Goal: Information Seeking & Learning: Learn about a topic

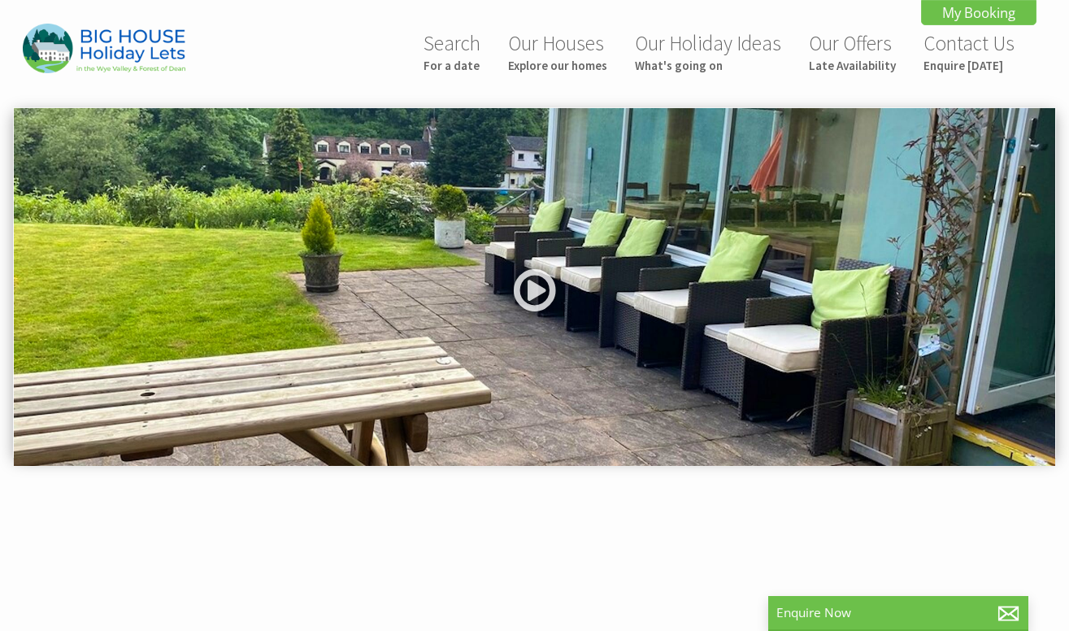
scroll to position [410, 0]
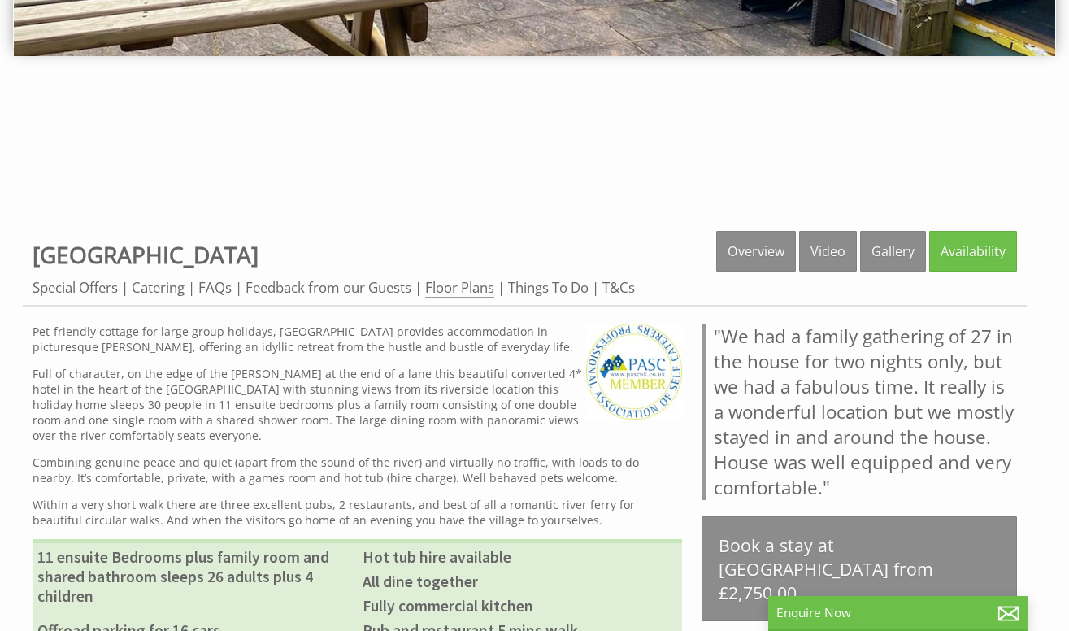
click at [470, 292] on link "Floor Plans" at bounding box center [459, 288] width 69 height 20
click at [472, 290] on link "Floor Plans" at bounding box center [459, 288] width 69 height 20
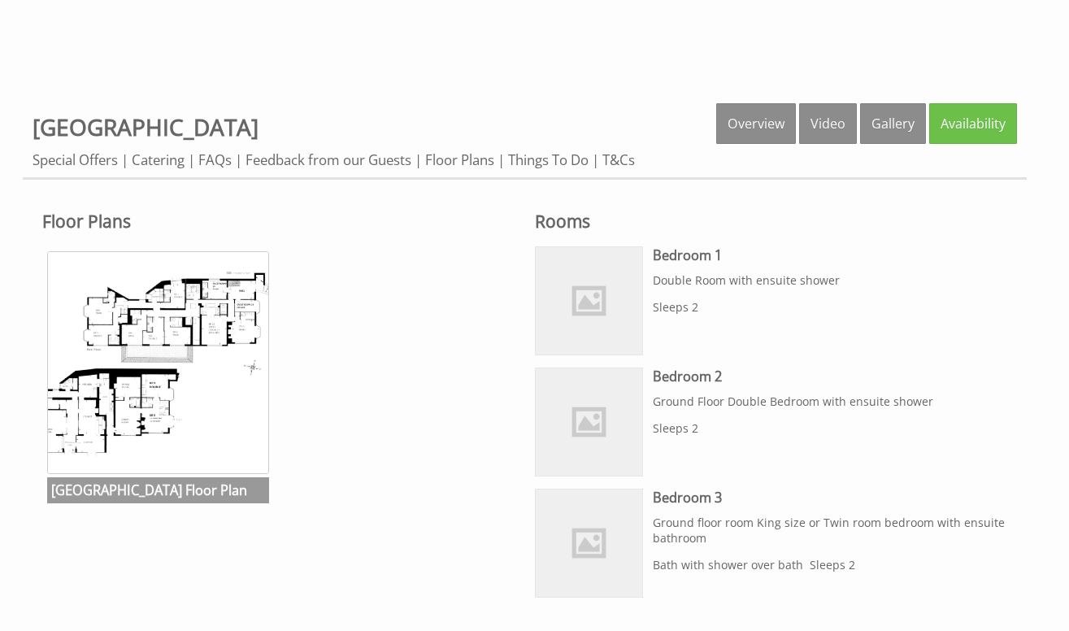
scroll to position [650, 0]
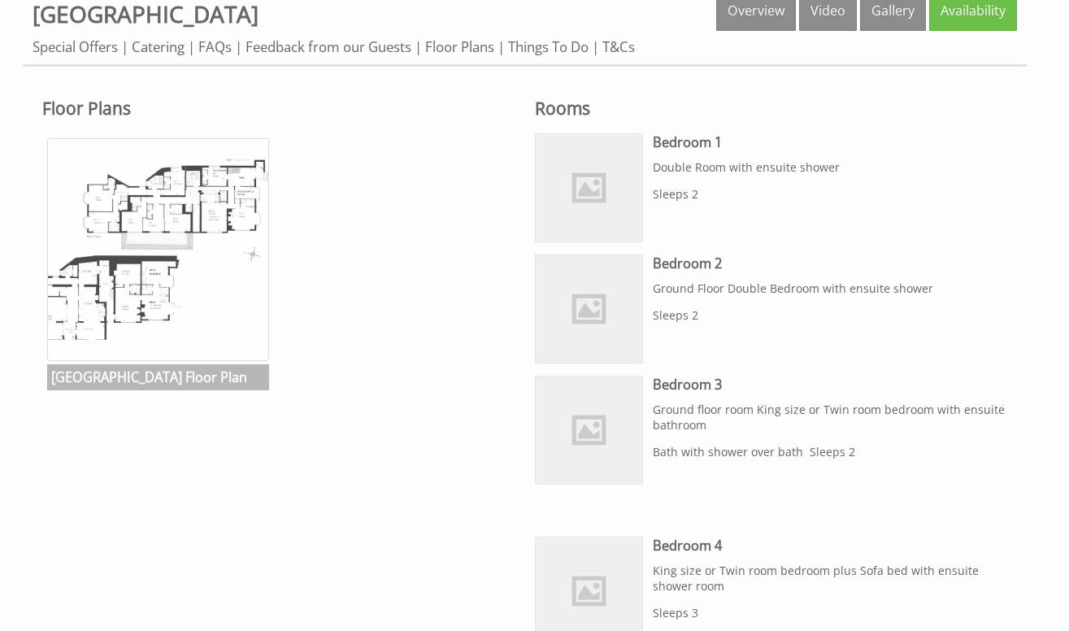
click at [232, 311] on img at bounding box center [158, 249] width 222 height 222
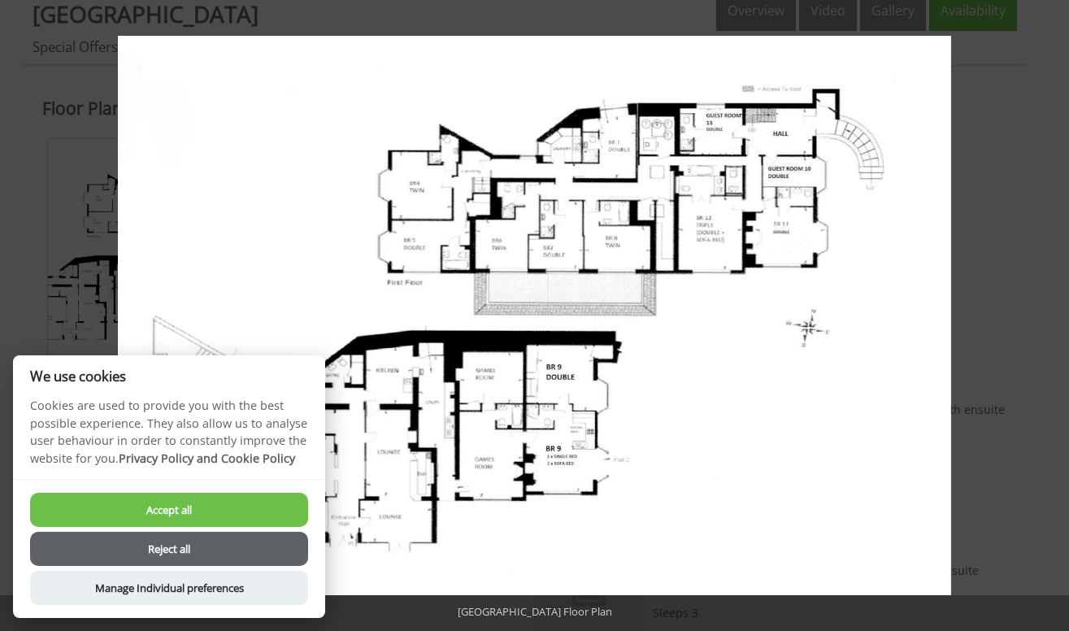
drag, startPoint x: 902, startPoint y: 304, endPoint x: 193, endPoint y: 506, distance: 737.9
click at [193, 506] on button "Accept all" at bounding box center [169, 510] width 278 height 34
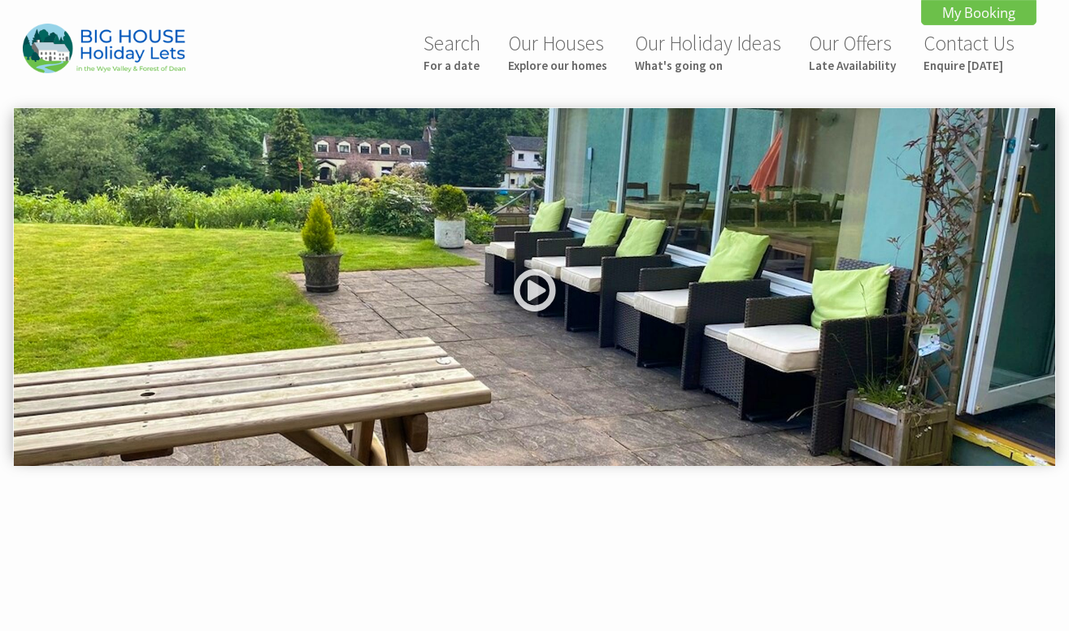
scroll to position [655, 0]
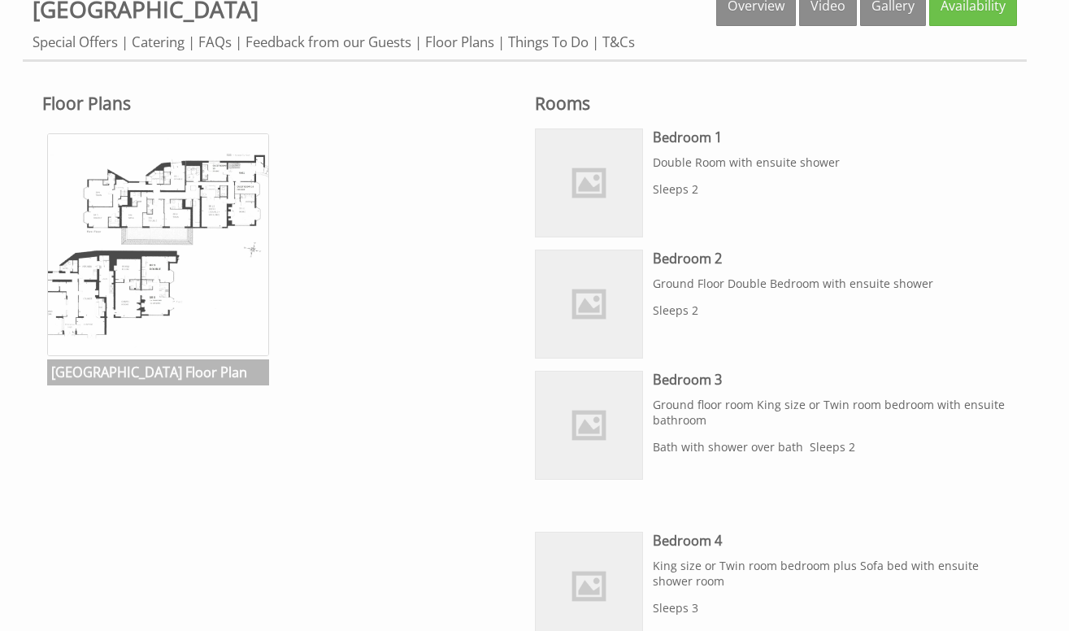
click at [246, 303] on img at bounding box center [158, 244] width 222 height 222
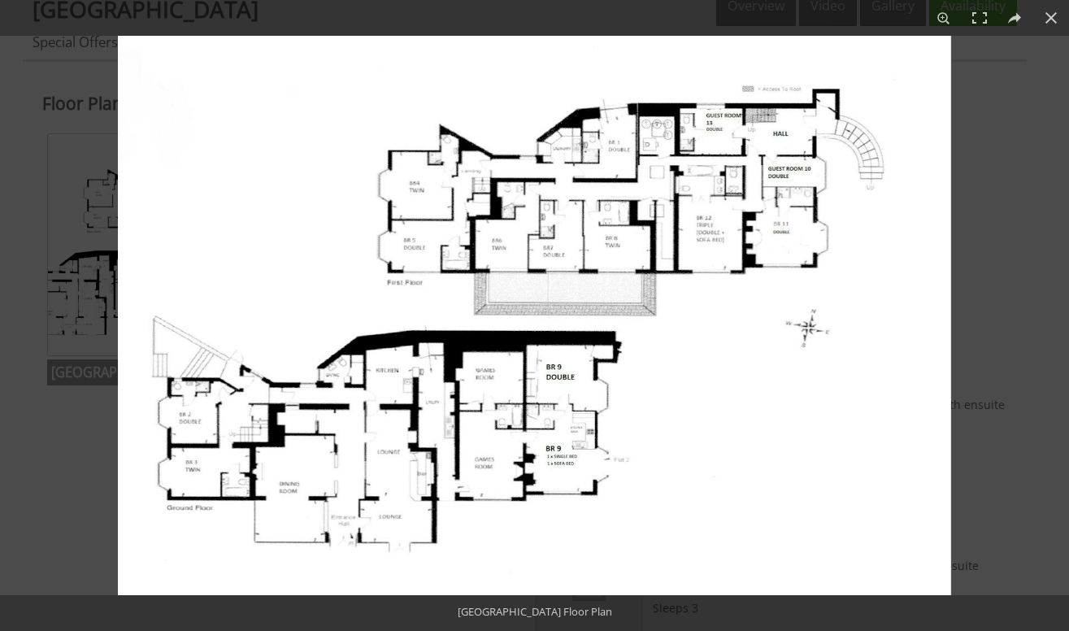
click at [883, 243] on img at bounding box center [534, 315] width 833 height 559
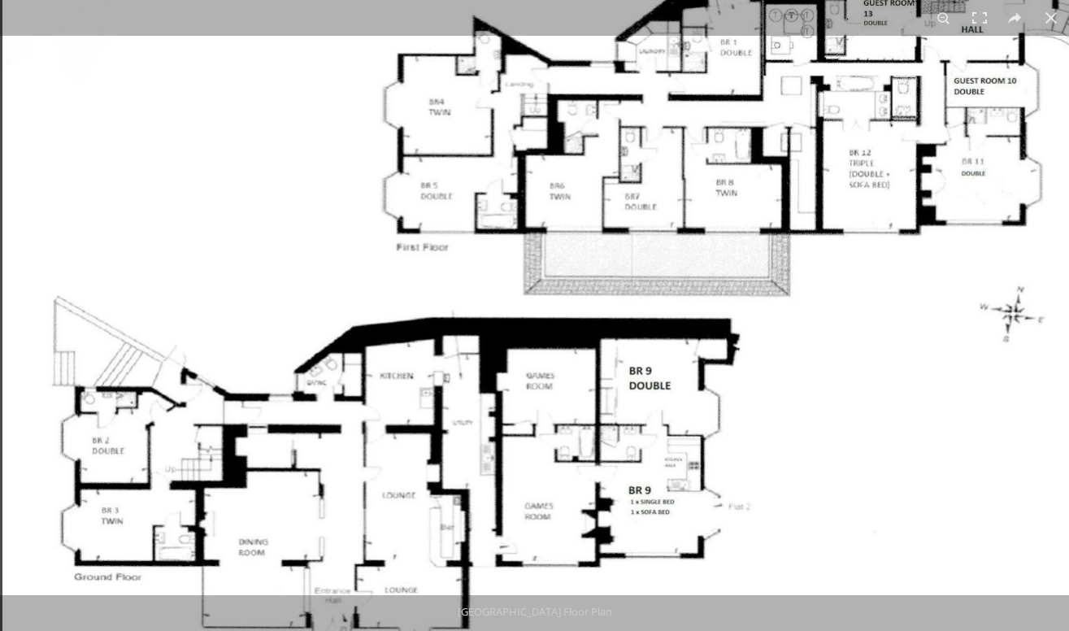
drag, startPoint x: 805, startPoint y: 240, endPoint x: 1005, endPoint y: 302, distance: 208.7
click at [1005, 302] on img at bounding box center [611, 295] width 1219 height 818
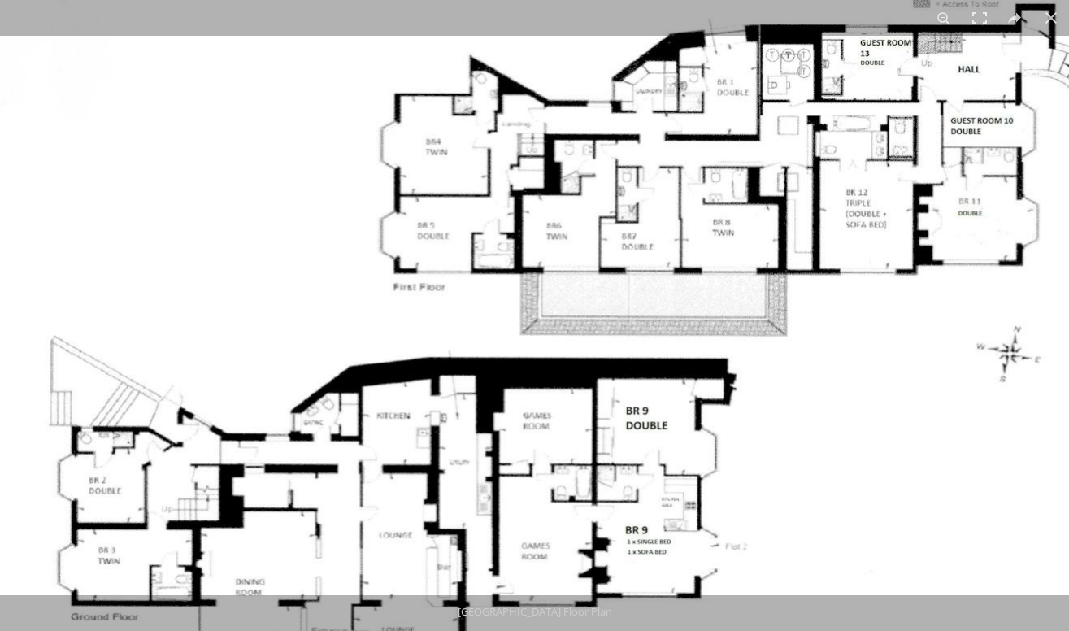
drag, startPoint x: 723, startPoint y: 372, endPoint x: 723, endPoint y: 293, distance: 79.7
click at [723, 293] on img at bounding box center [608, 335] width 1219 height 818
click at [983, 388] on img at bounding box center [608, 335] width 1219 height 818
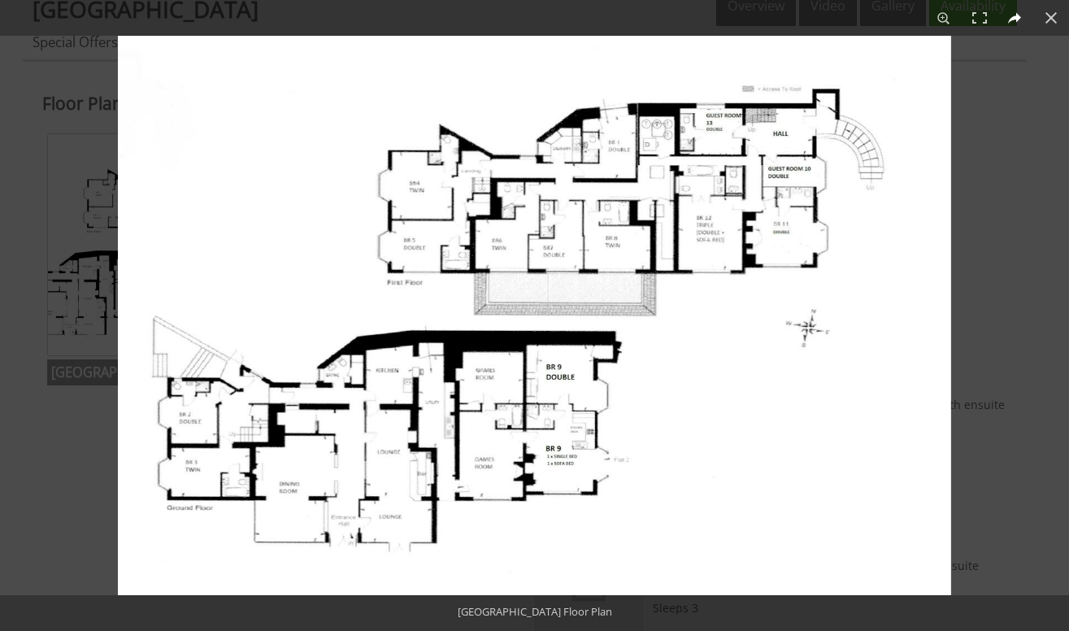
click at [1014, 17] on button at bounding box center [1015, 18] width 36 height 36
click at [1045, 15] on button at bounding box center [1051, 18] width 36 height 36
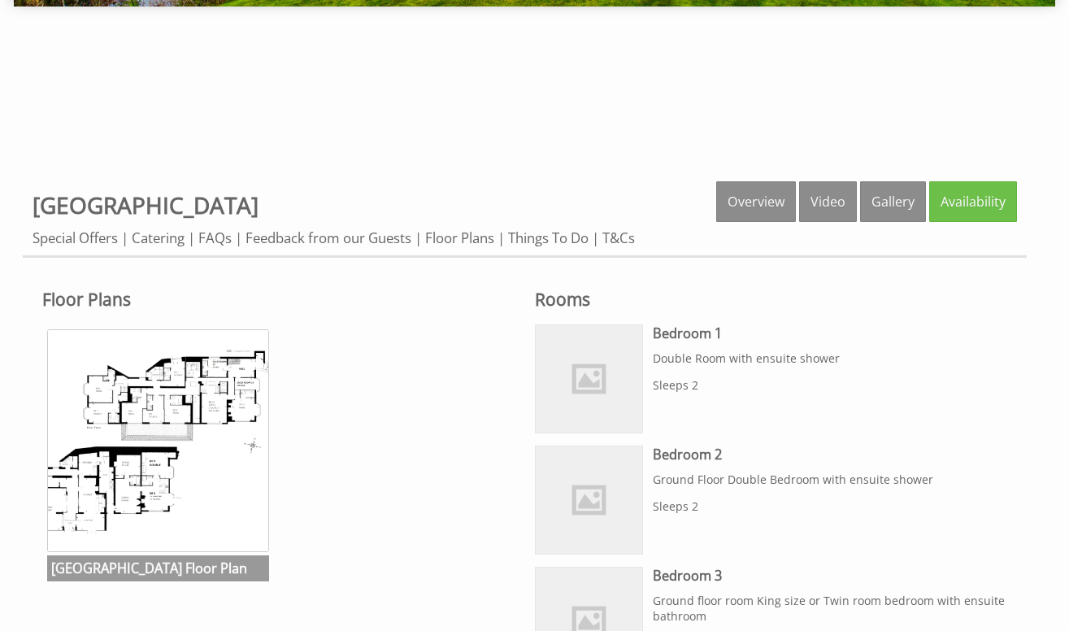
scroll to position [569, 0]
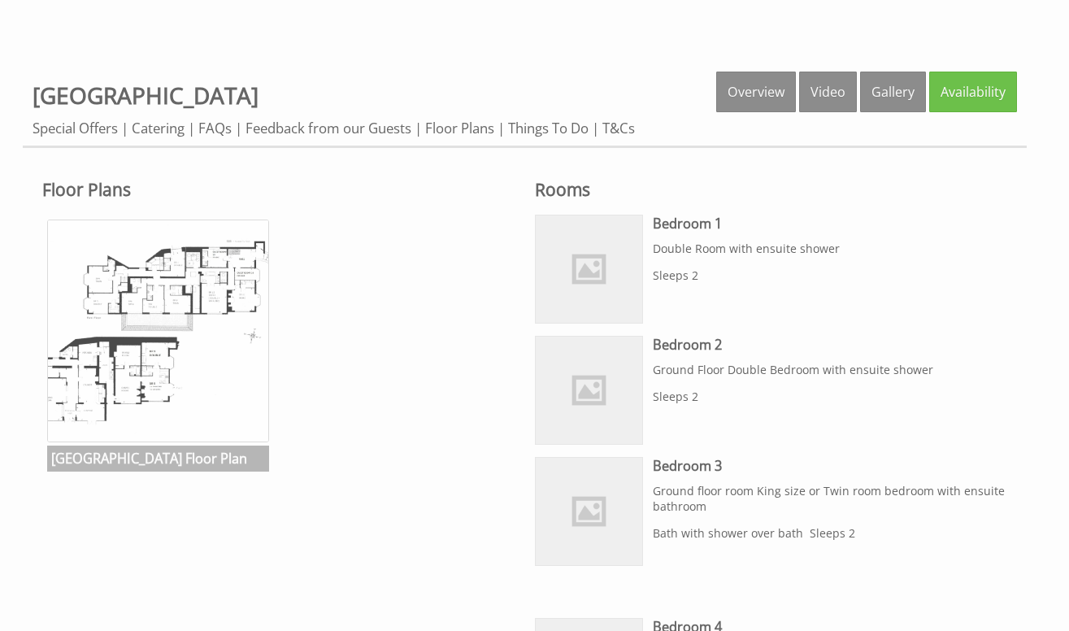
click at [237, 358] on img at bounding box center [158, 330] width 222 height 222
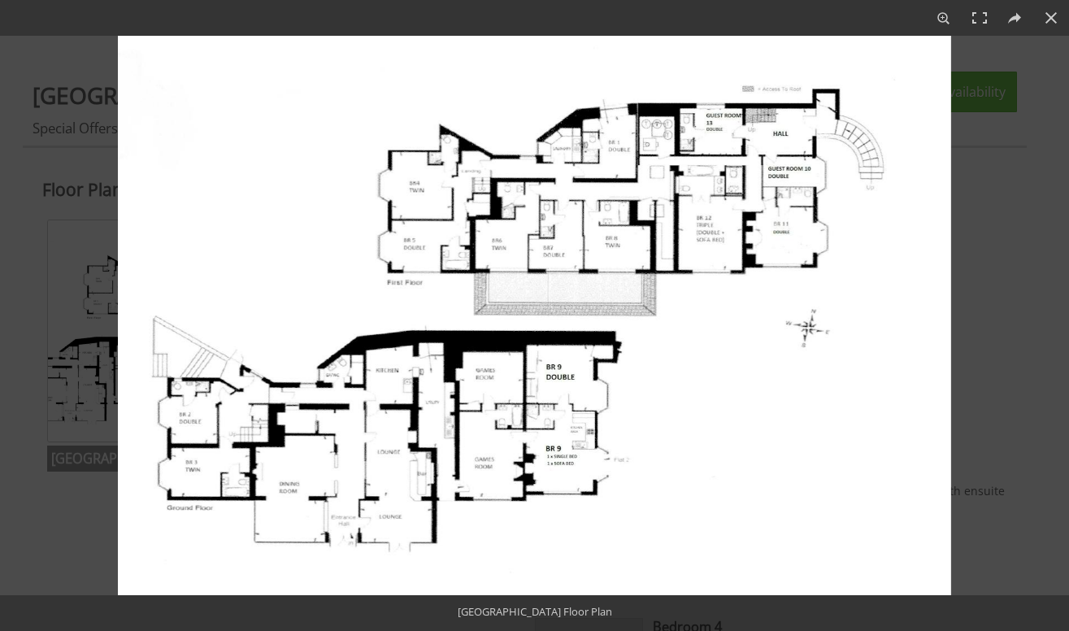
click at [291, 303] on img at bounding box center [534, 315] width 833 height 559
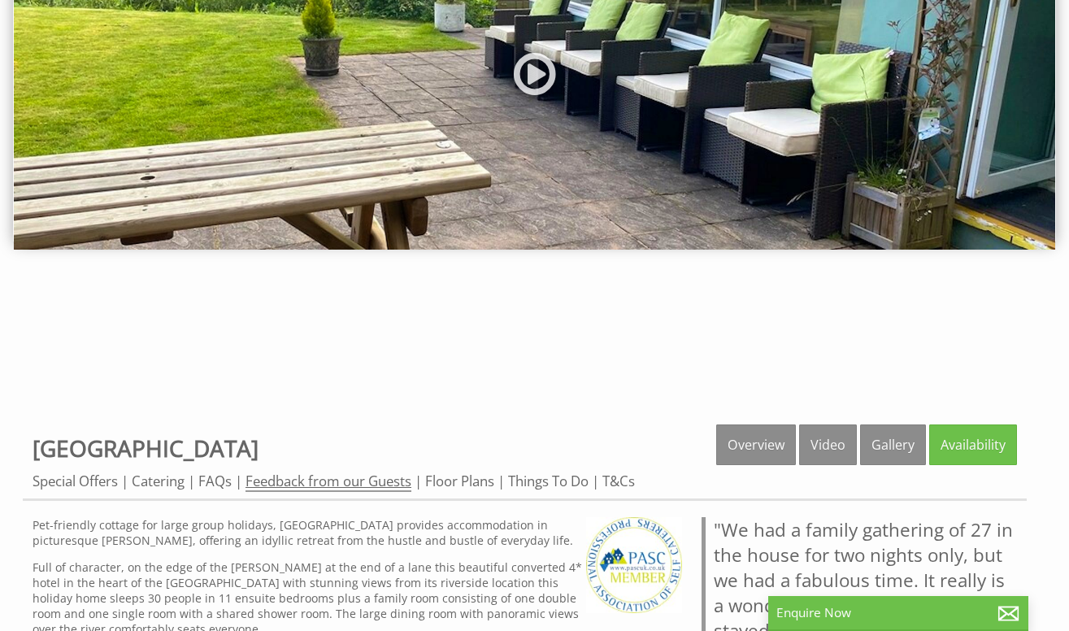
scroll to position [244, 0]
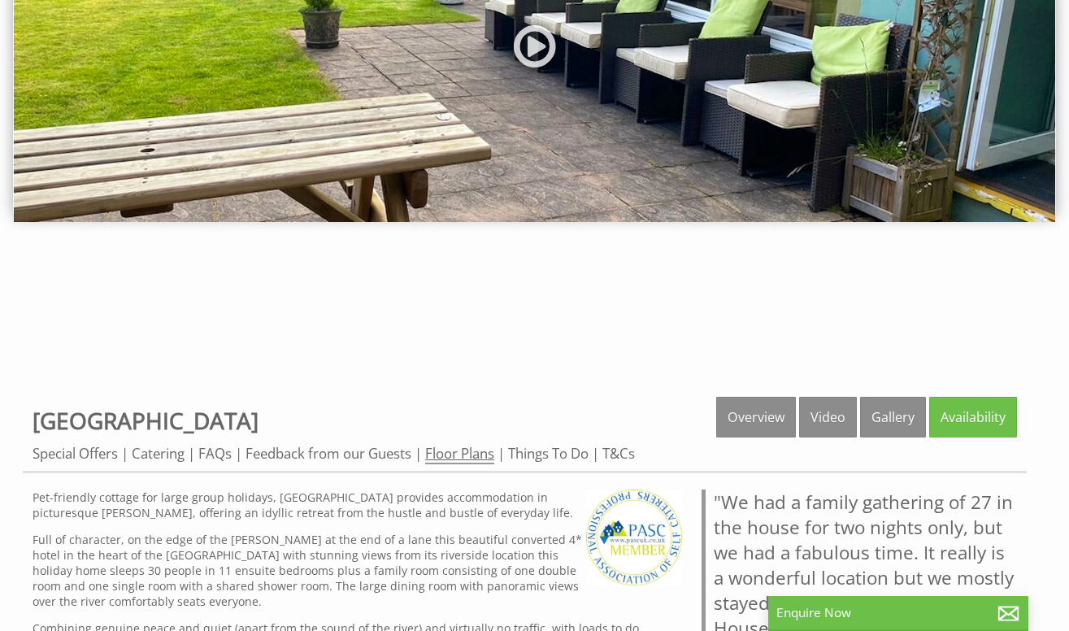
click at [471, 452] on link "Floor Plans" at bounding box center [459, 454] width 69 height 20
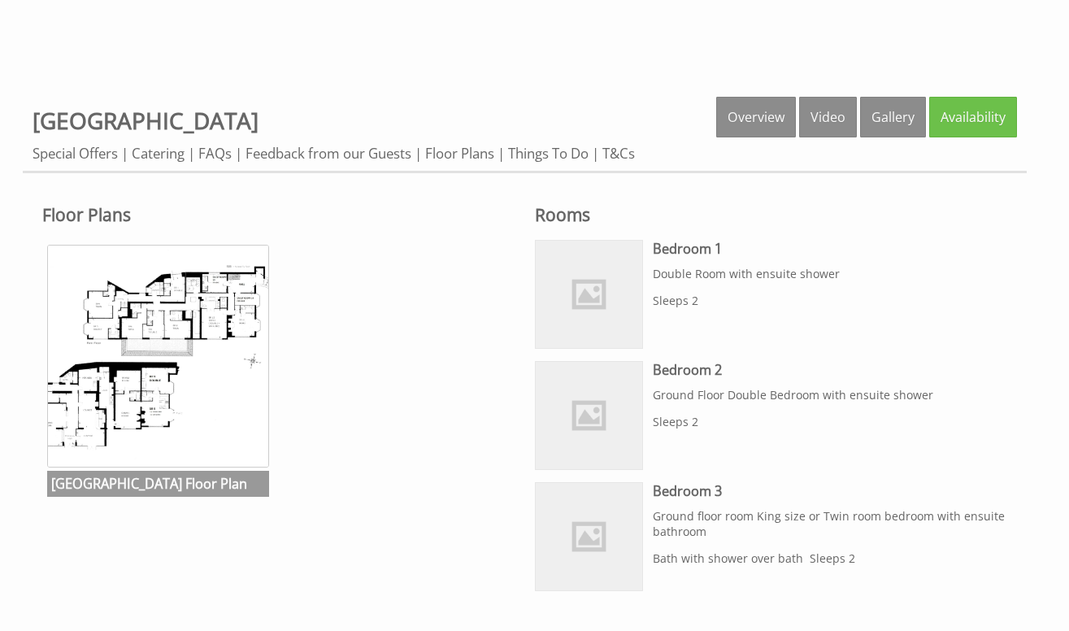
scroll to position [650, 0]
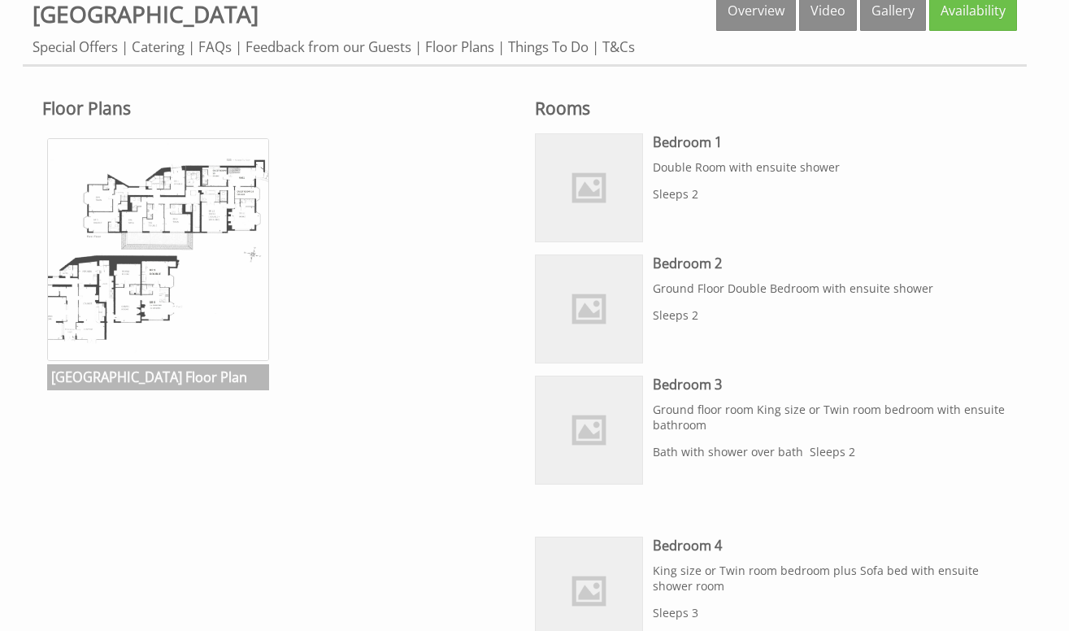
click at [224, 328] on img at bounding box center [158, 249] width 222 height 222
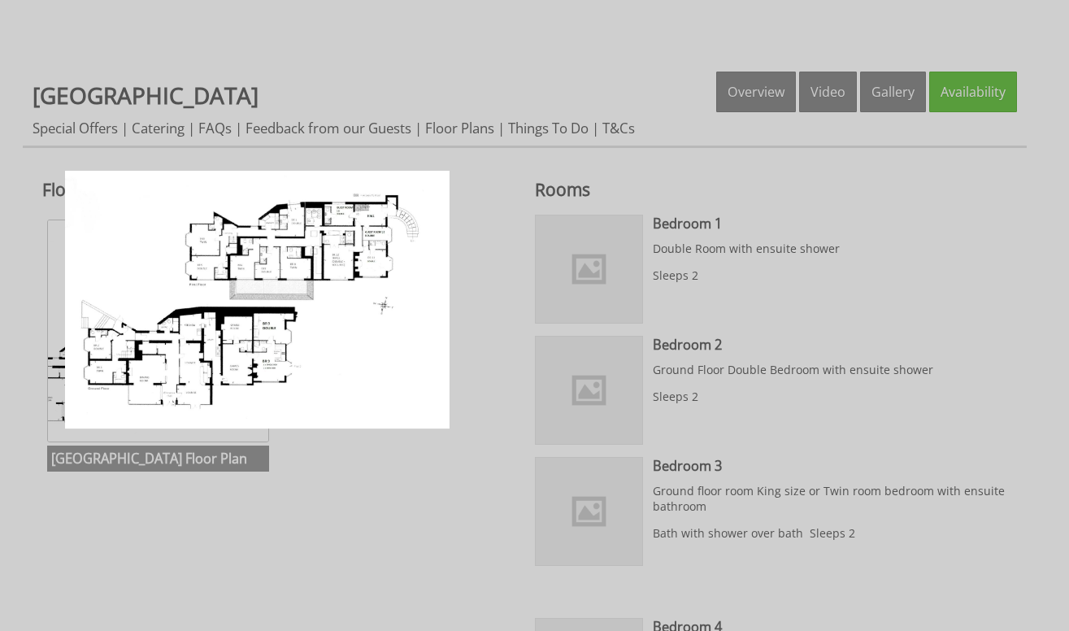
scroll to position [488, 0]
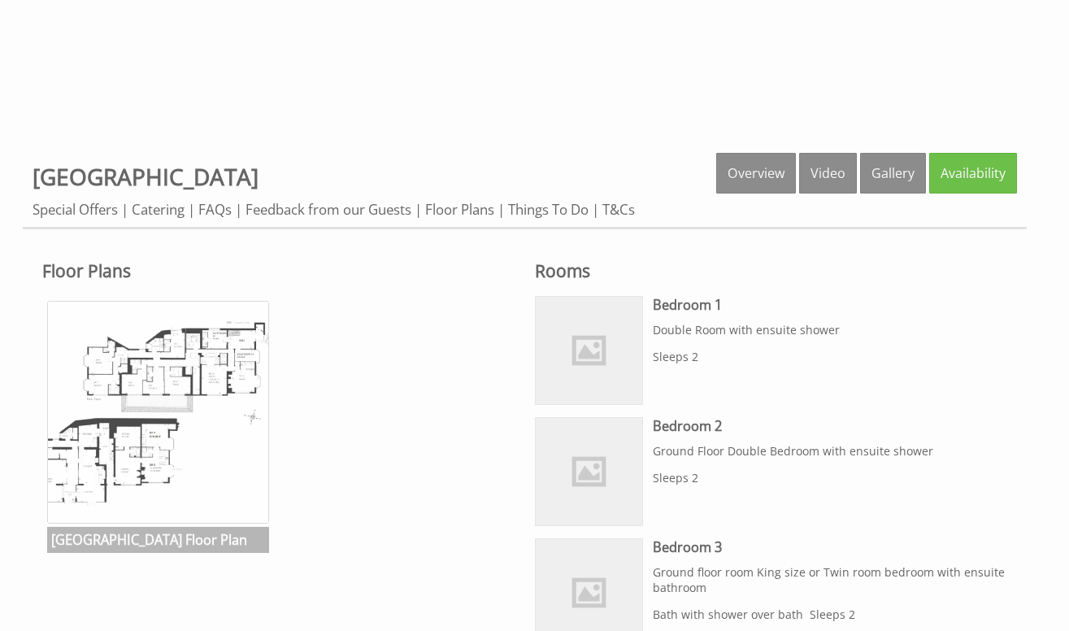
click at [201, 432] on img at bounding box center [158, 412] width 222 height 222
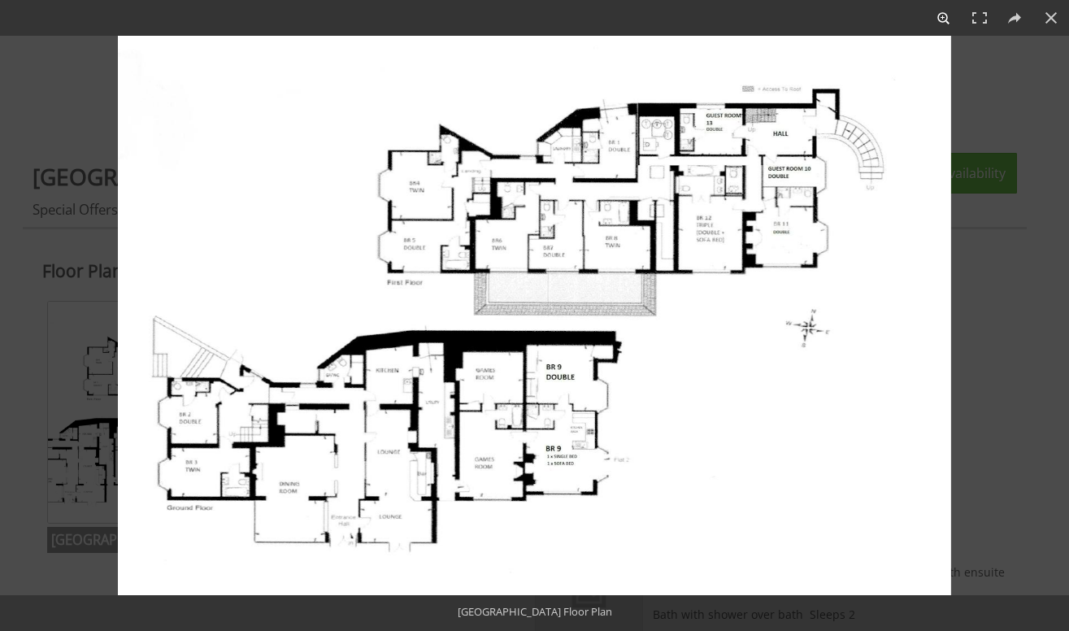
click at [948, 20] on button at bounding box center [944, 18] width 36 height 36
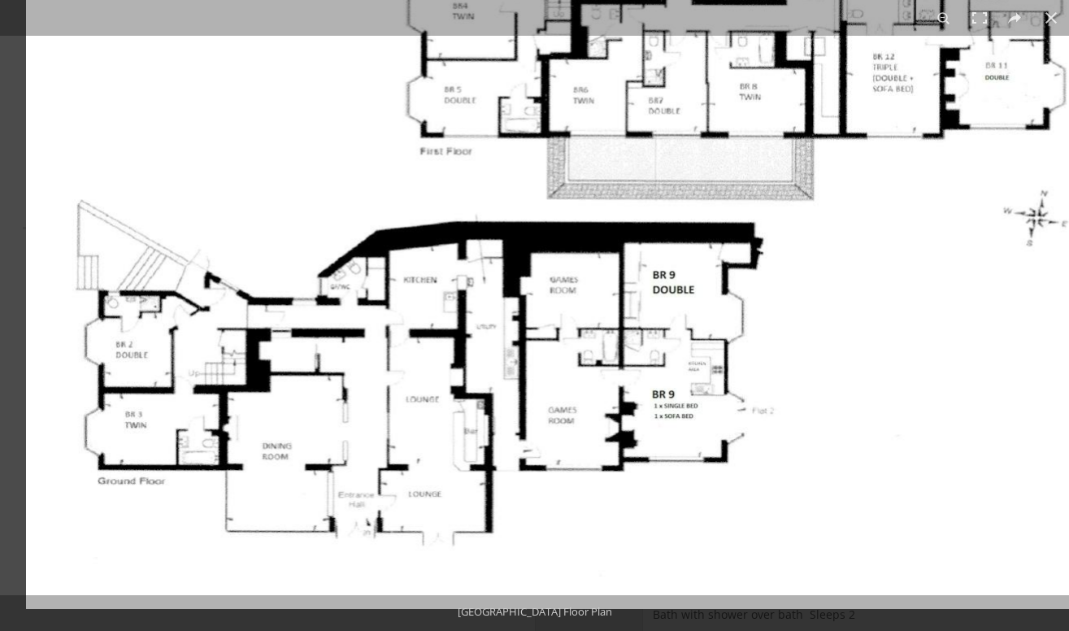
drag, startPoint x: 604, startPoint y: 515, endPoint x: 805, endPoint y: 514, distance: 200.8
click at [805, 514] on img at bounding box center [635, 199] width 1219 height 818
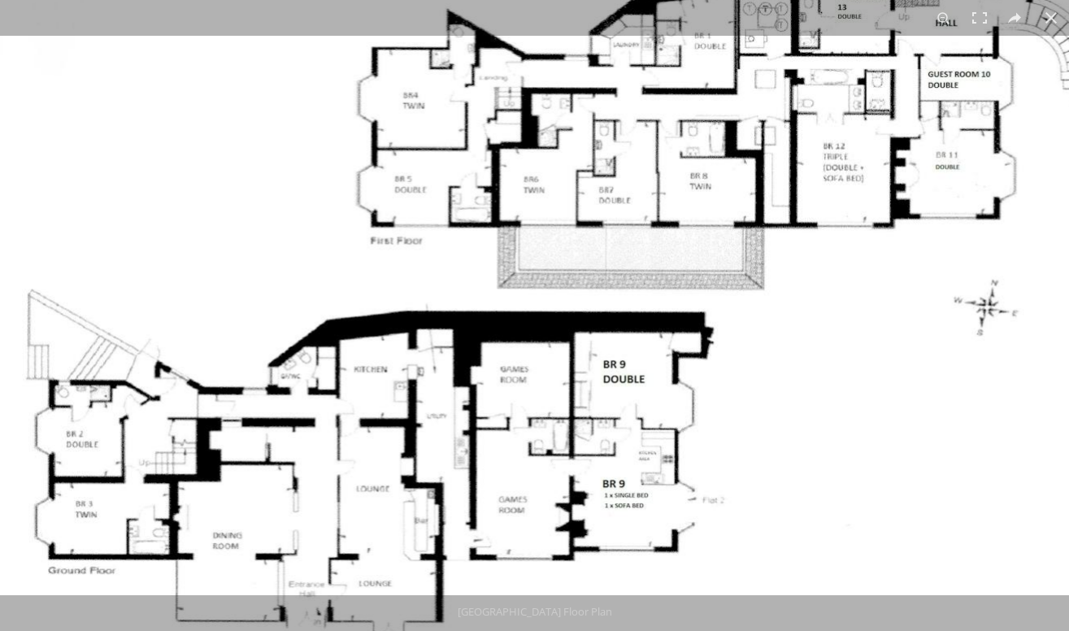
drag, startPoint x: 410, startPoint y: 424, endPoint x: 400, endPoint y: 250, distance: 174.3
click at [400, 250] on img at bounding box center [585, 289] width 1219 height 818
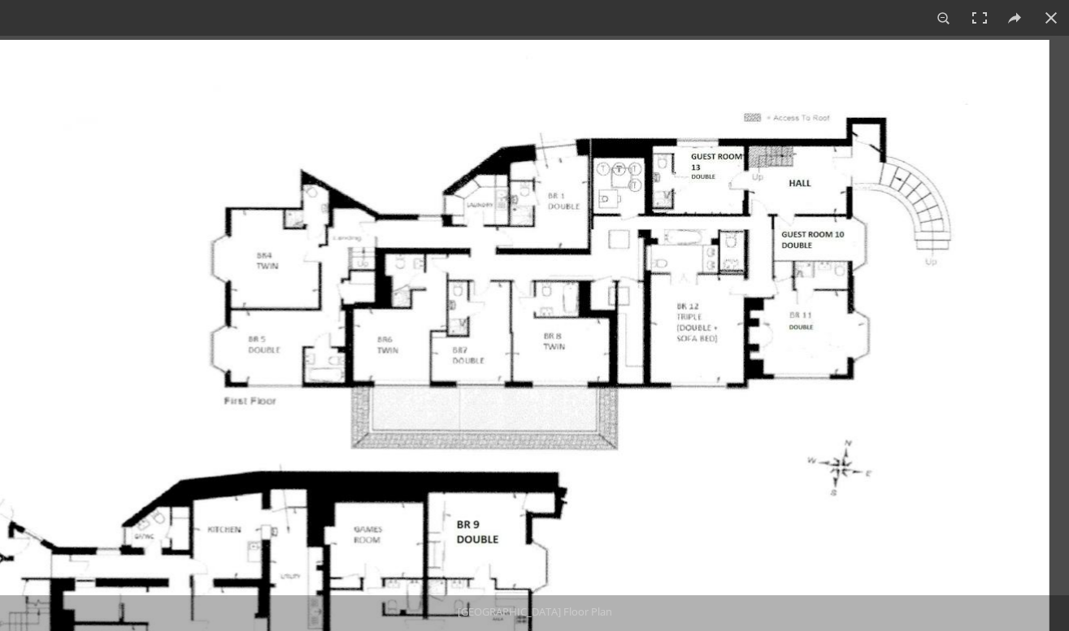
drag, startPoint x: 879, startPoint y: 328, endPoint x: 666, endPoint y: 501, distance: 273.3
click at [666, 501] on img at bounding box center [439, 449] width 1219 height 818
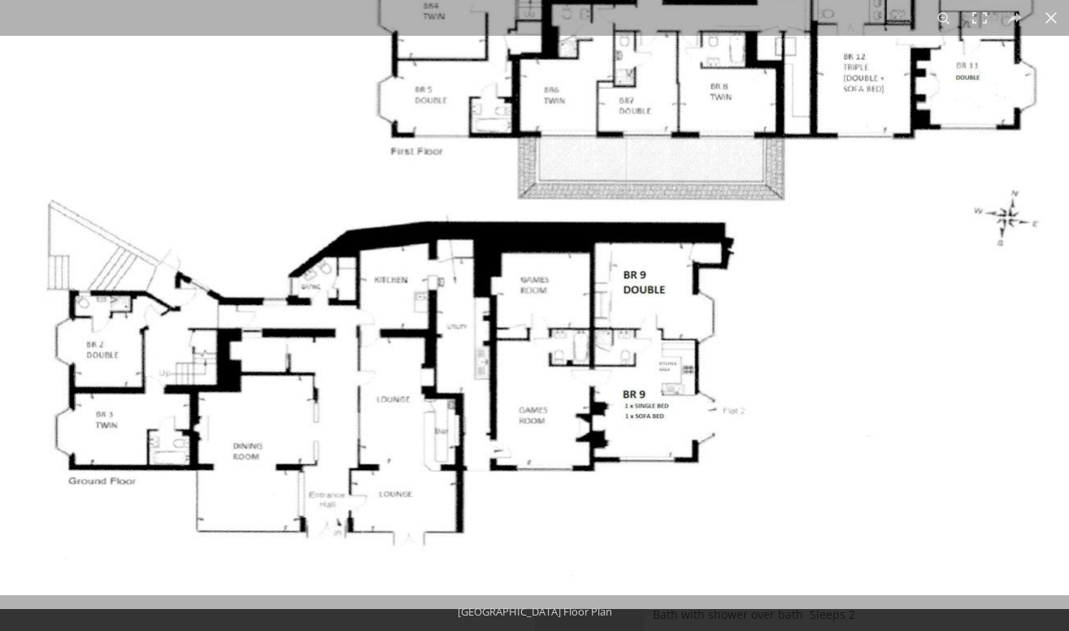
drag, startPoint x: 626, startPoint y: 486, endPoint x: 818, endPoint y: 403, distance: 209.7
click at [818, 403] on img at bounding box center [606, 199] width 1219 height 818
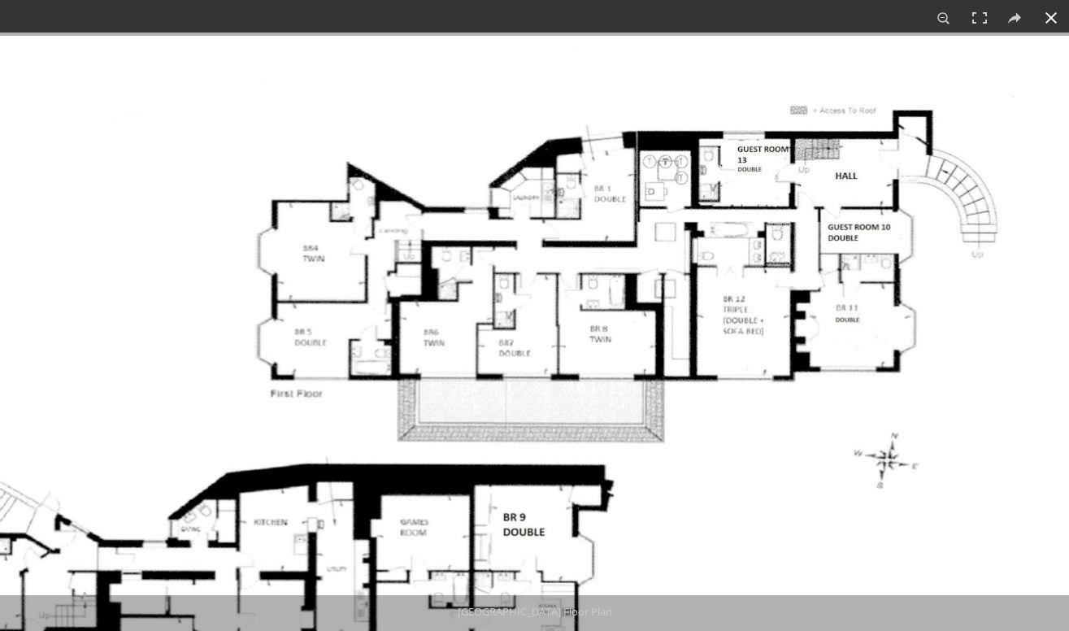
drag, startPoint x: 921, startPoint y: 347, endPoint x: 779, endPoint y: 540, distance: 239.6
click at [801, 606] on div "1 / 1 [GEOGRAPHIC_DATA] Floor Plan [GEOGRAPHIC_DATA] Floor Plan" at bounding box center [534, 315] width 1069 height 631
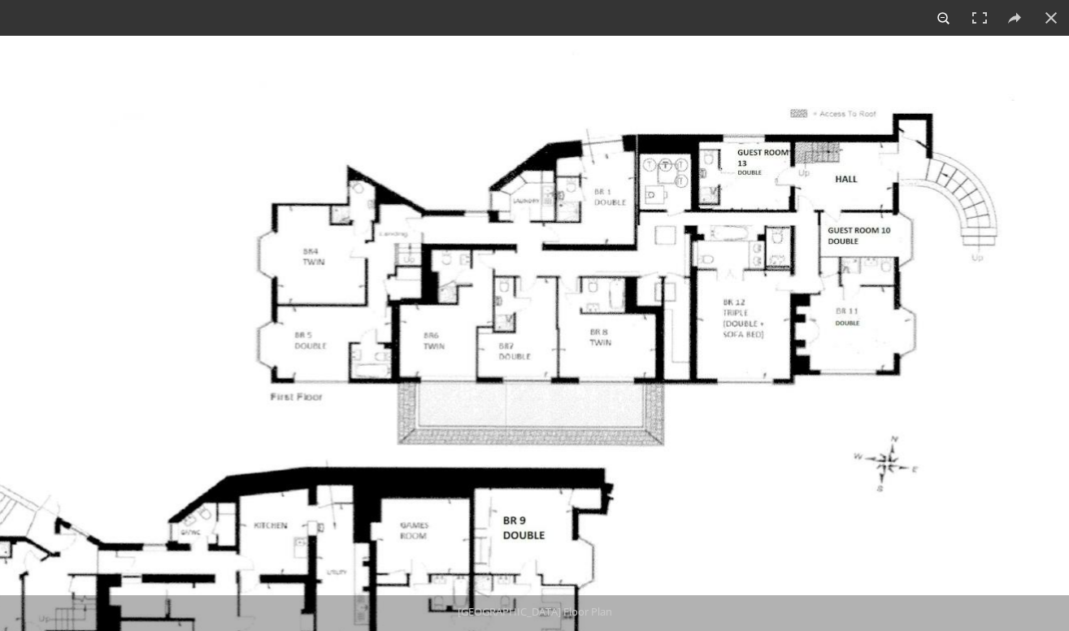
click at [945, 20] on button at bounding box center [944, 18] width 36 height 36
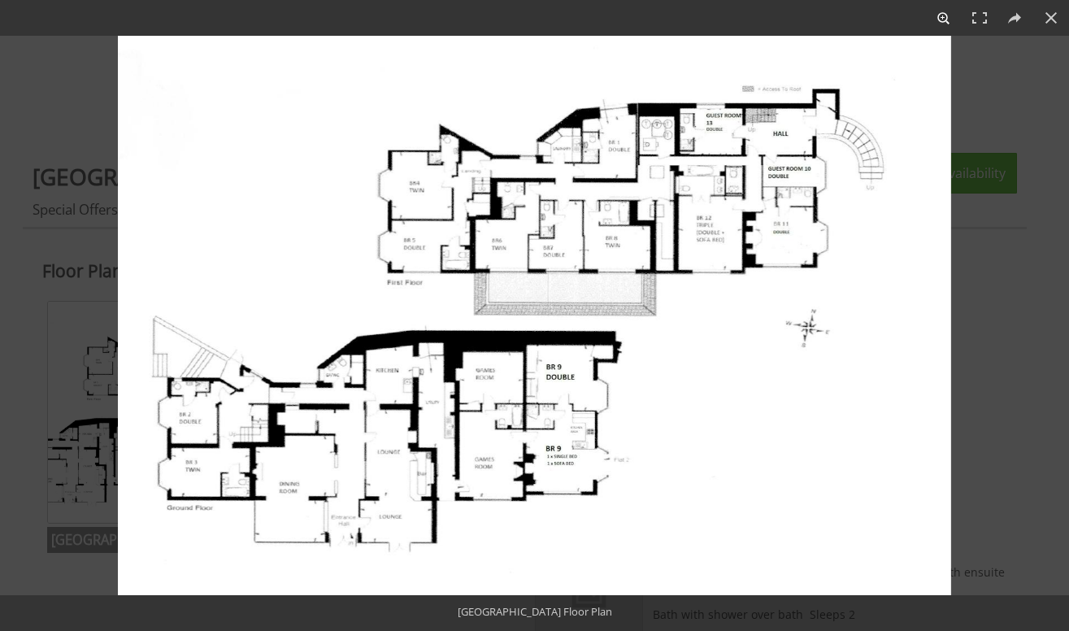
click at [945, 20] on button at bounding box center [944, 18] width 36 height 36
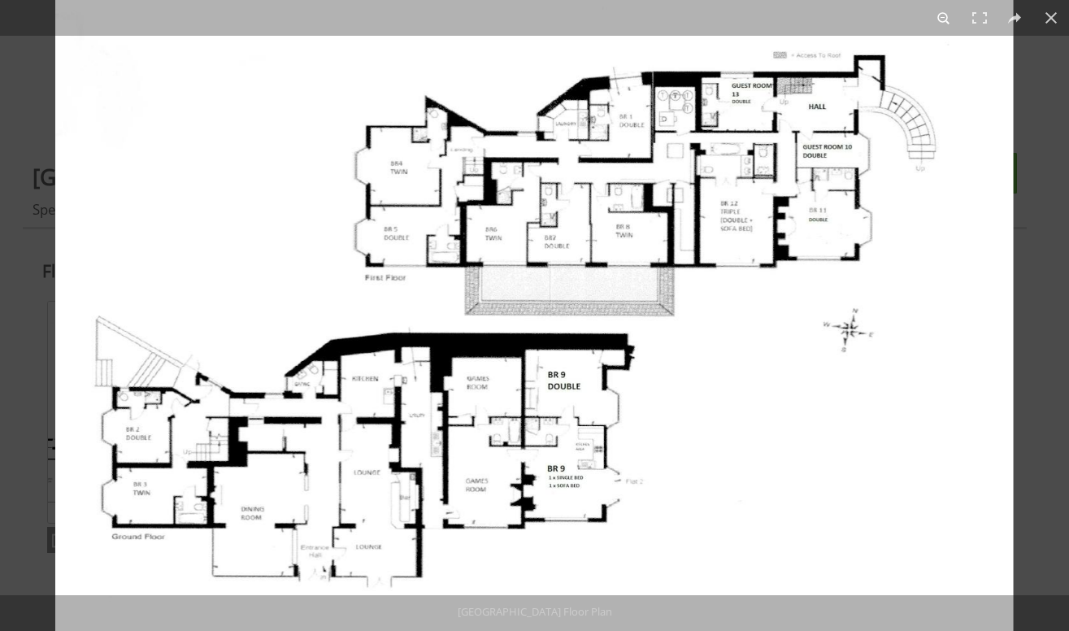
click at [945, 20] on button at bounding box center [944, 18] width 36 height 36
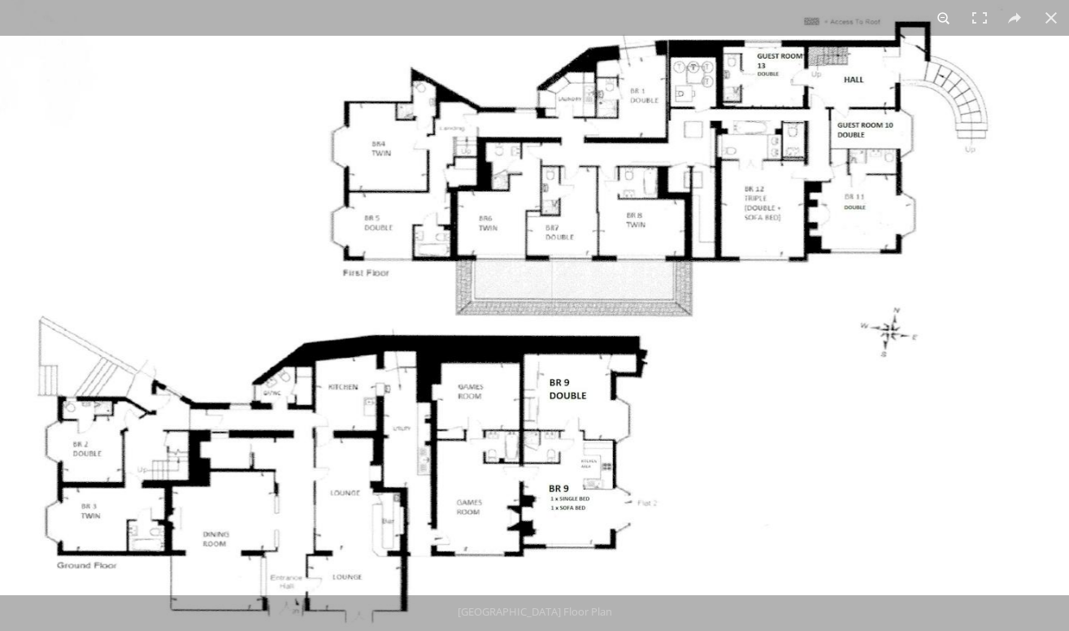
click at [945, 20] on button at bounding box center [944, 18] width 36 height 36
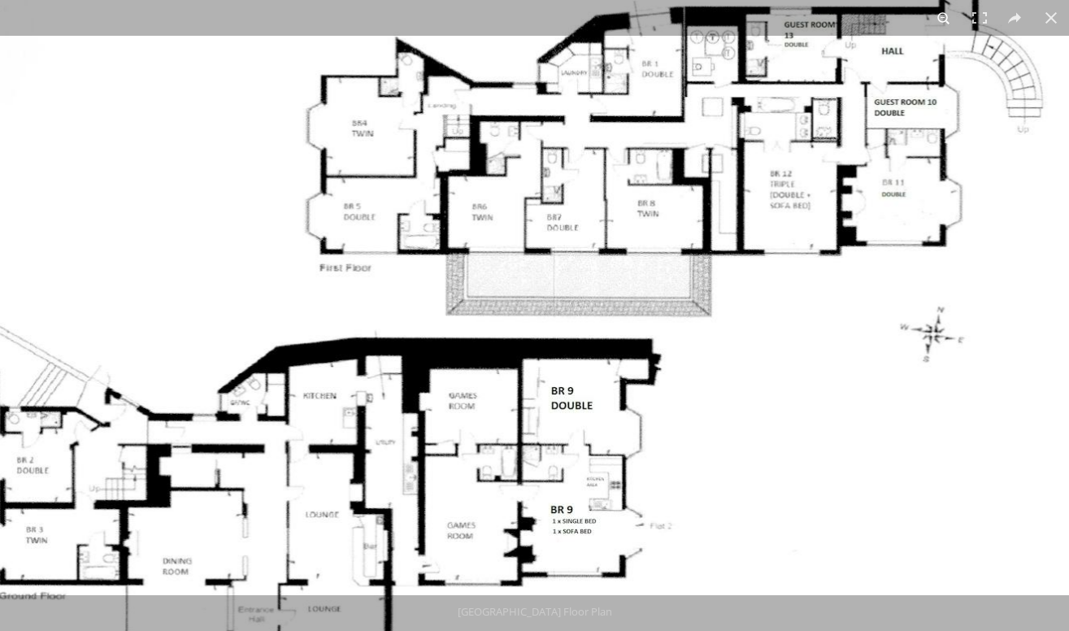
click at [945, 20] on button at bounding box center [944, 18] width 36 height 36
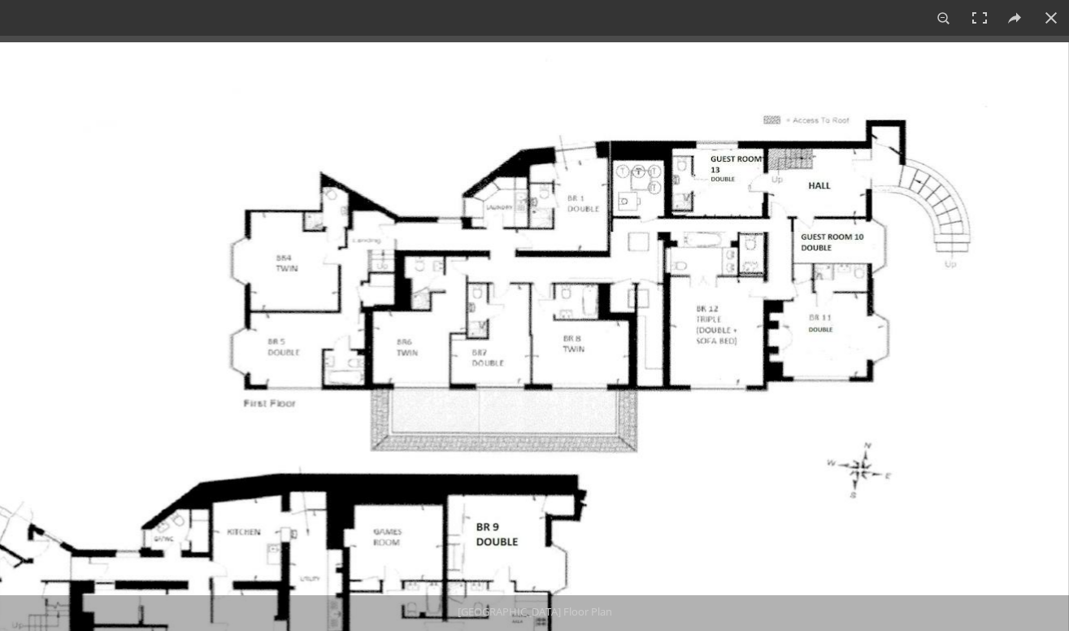
drag, startPoint x: 771, startPoint y: 284, endPoint x: 681, endPoint y: 496, distance: 230.5
click at [681, 496] on img at bounding box center [459, 451] width 1219 height 818
